Goal: Find specific page/section: Find specific page/section

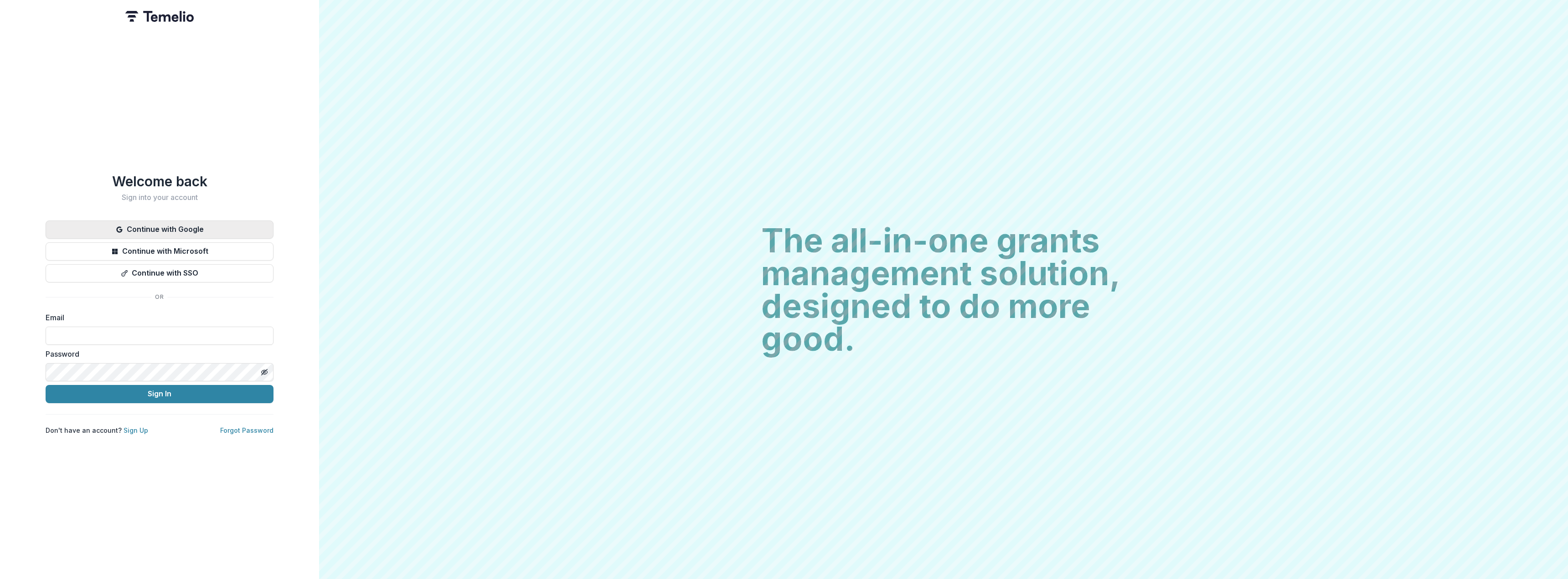
click at [169, 222] on button "Continue with Google" at bounding box center [160, 229] width 228 height 18
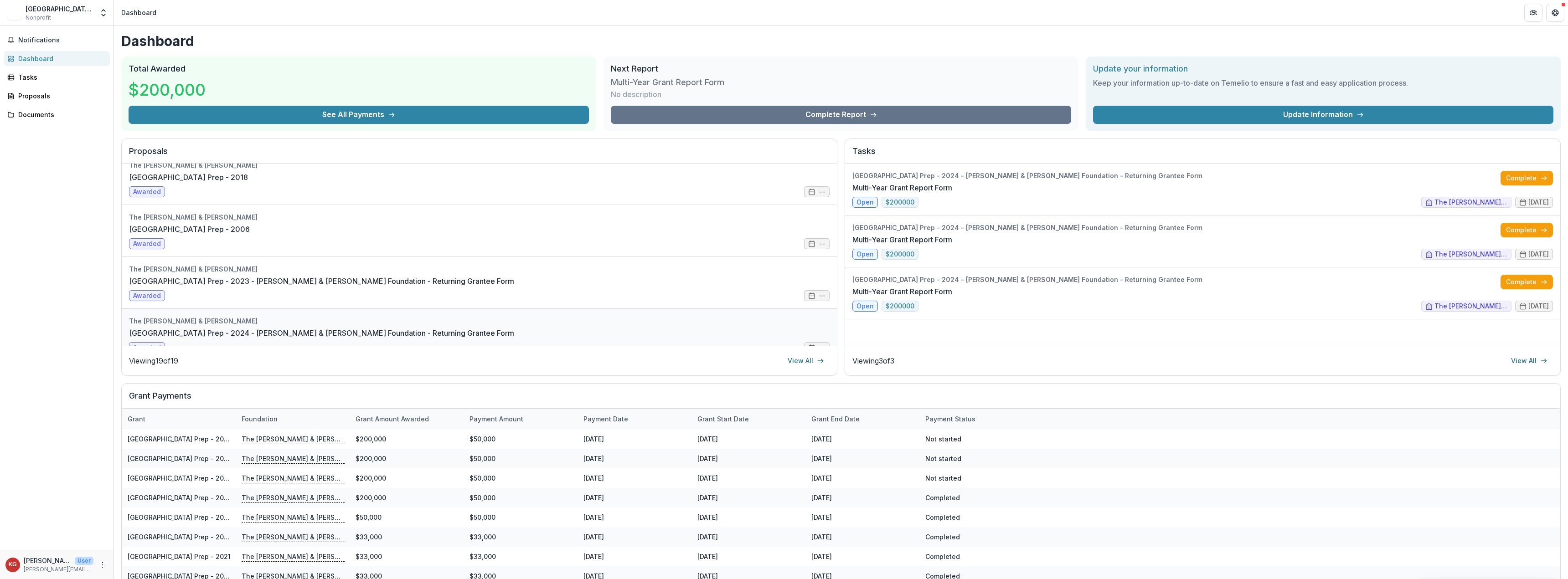
scroll to position [805, 0]
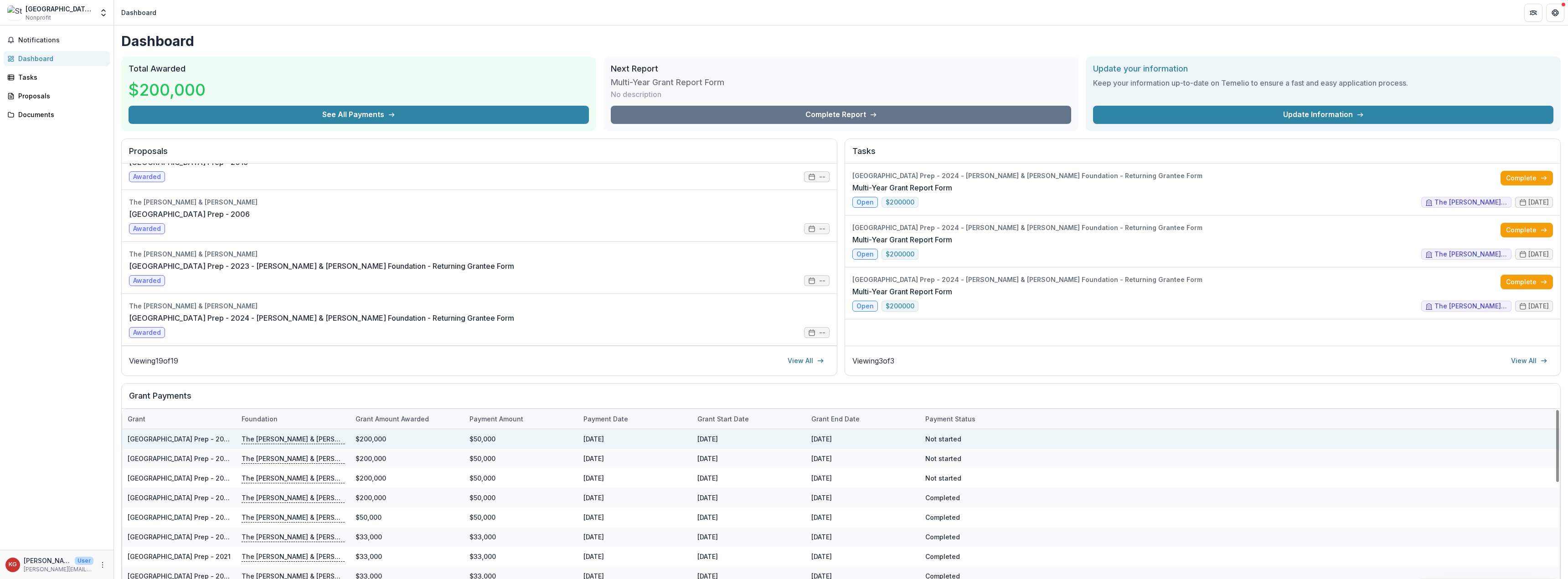
click at [226, 437] on link "St. Ignatius College Prep - 2024 - Charles W. & Patricia S. Bidwill Foundation …" at bounding box center [299, 439] width 344 height 8
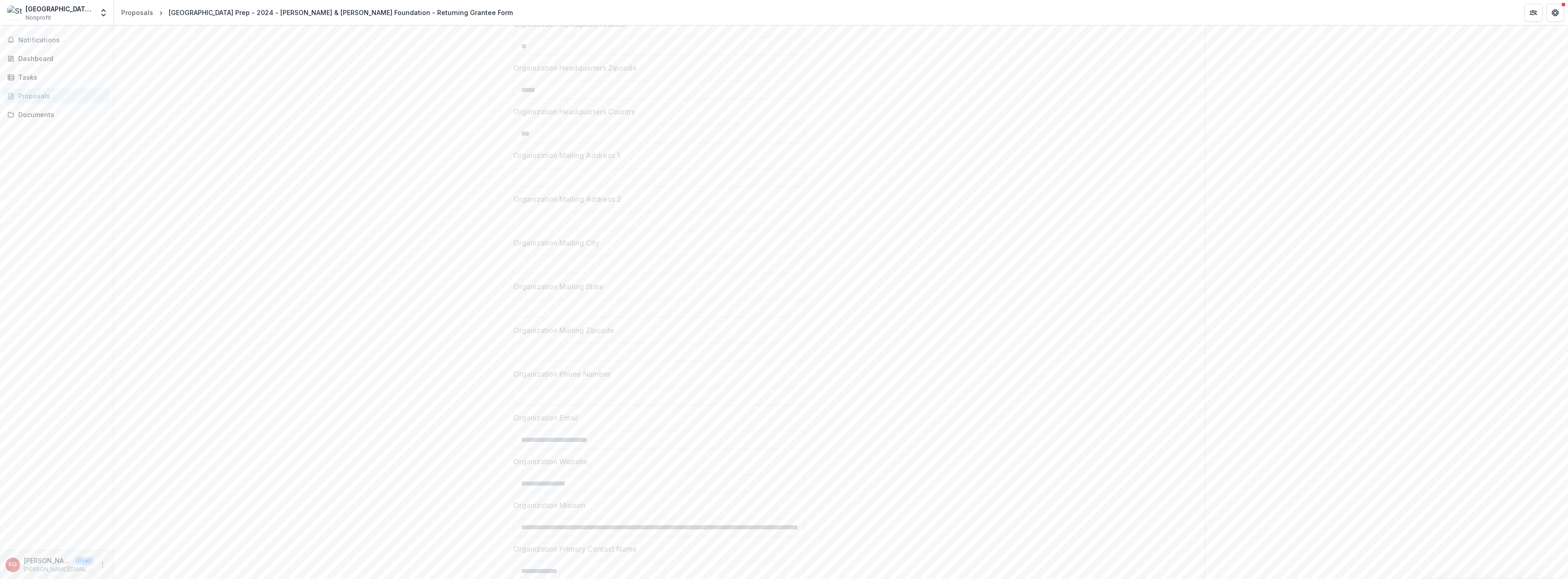
scroll to position [541, 0]
click at [1160, 560] on button "Next" at bounding box center [1176, 565] width 43 height 18
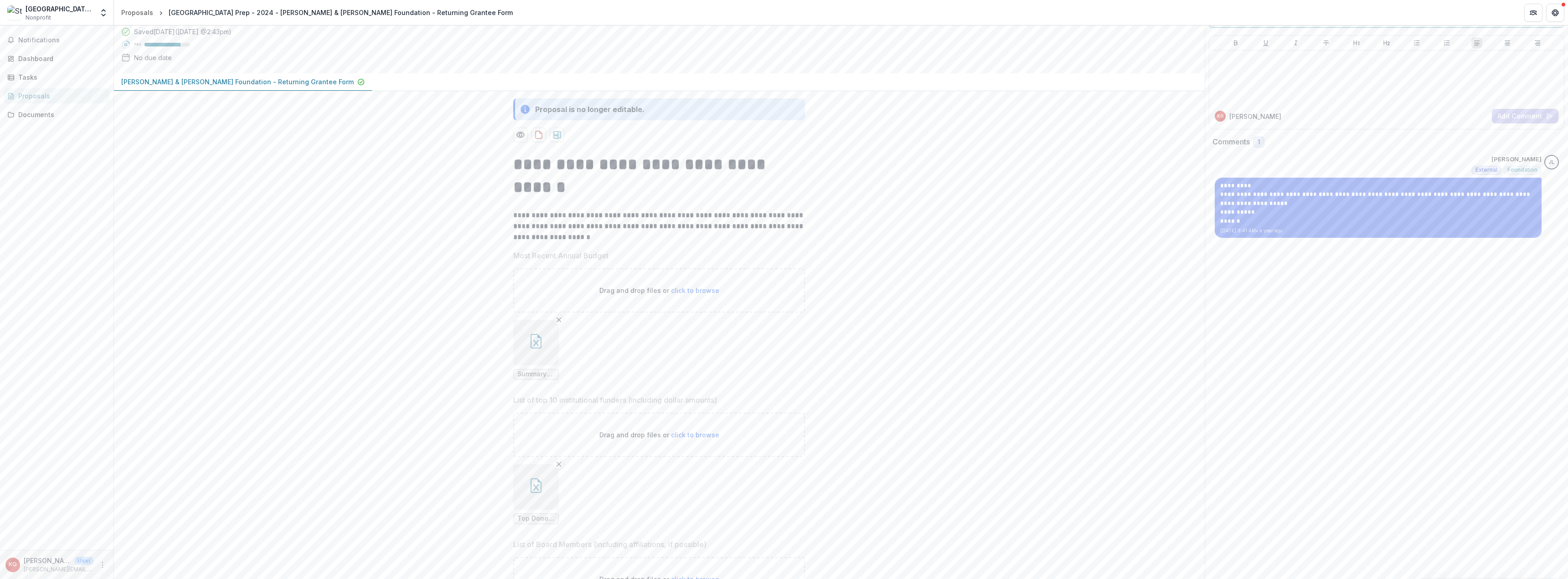
scroll to position [0, 0]
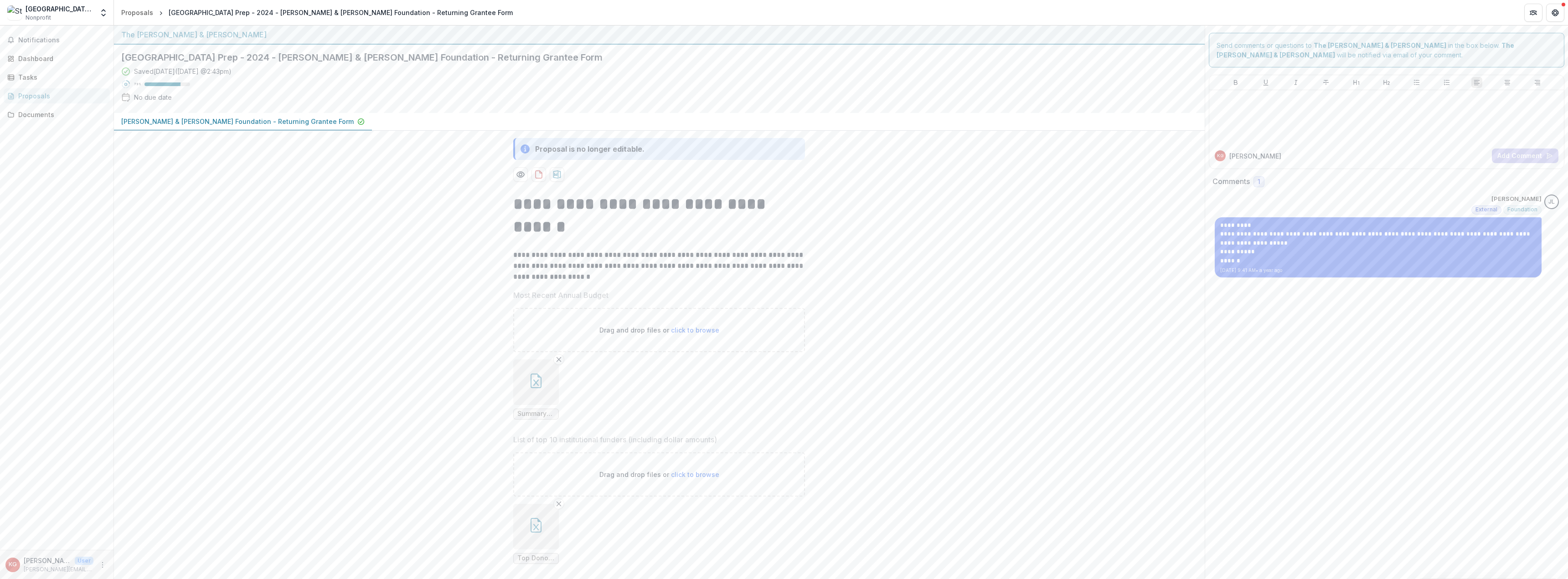
click at [36, 98] on div "Proposals" at bounding box center [60, 96] width 84 height 10
